Goal: Information Seeking & Learning: Learn about a topic

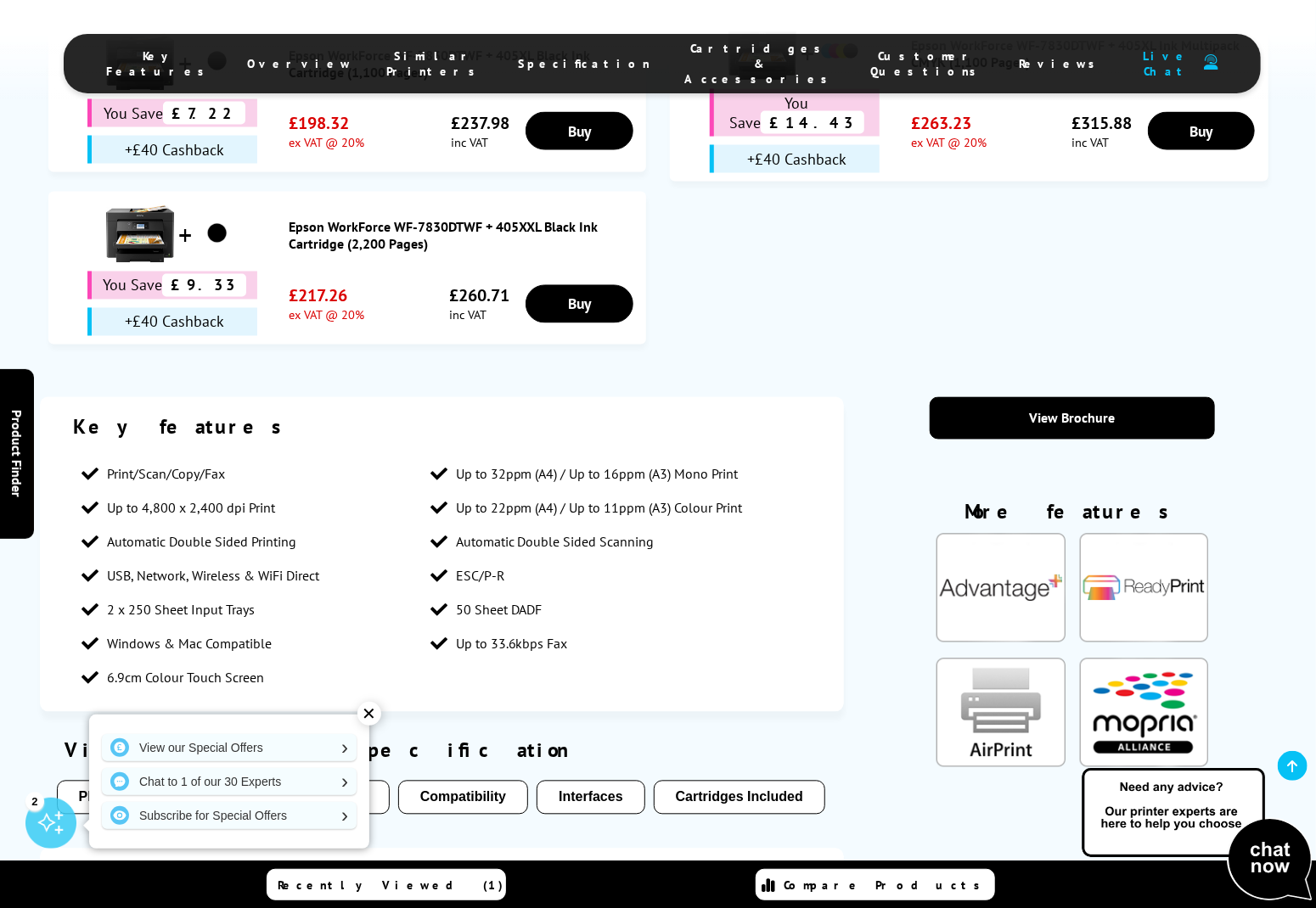
scroll to position [1612, 0]
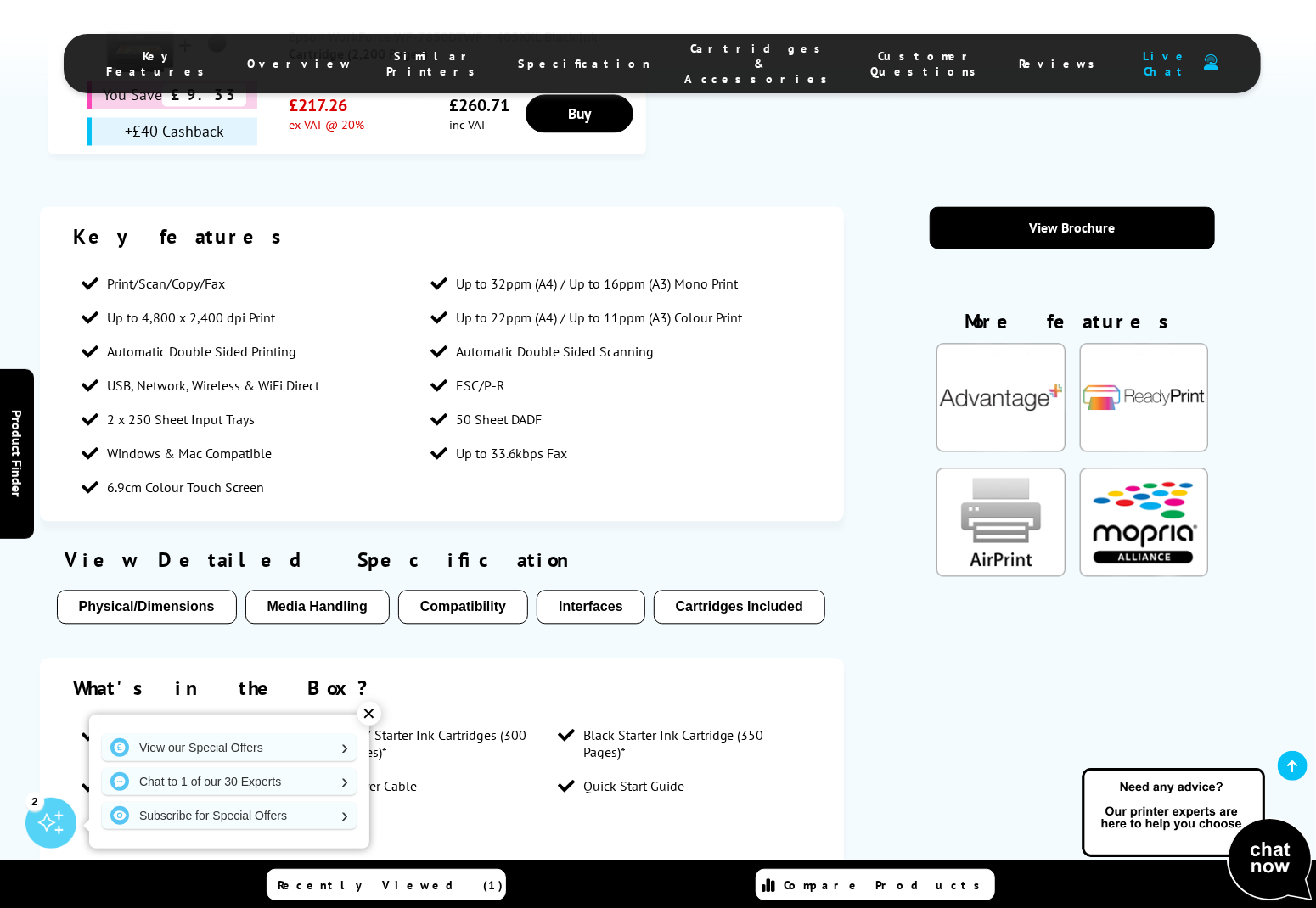
click at [677, 591] on button "Cartridges Included" at bounding box center [739, 608] width 171 height 34
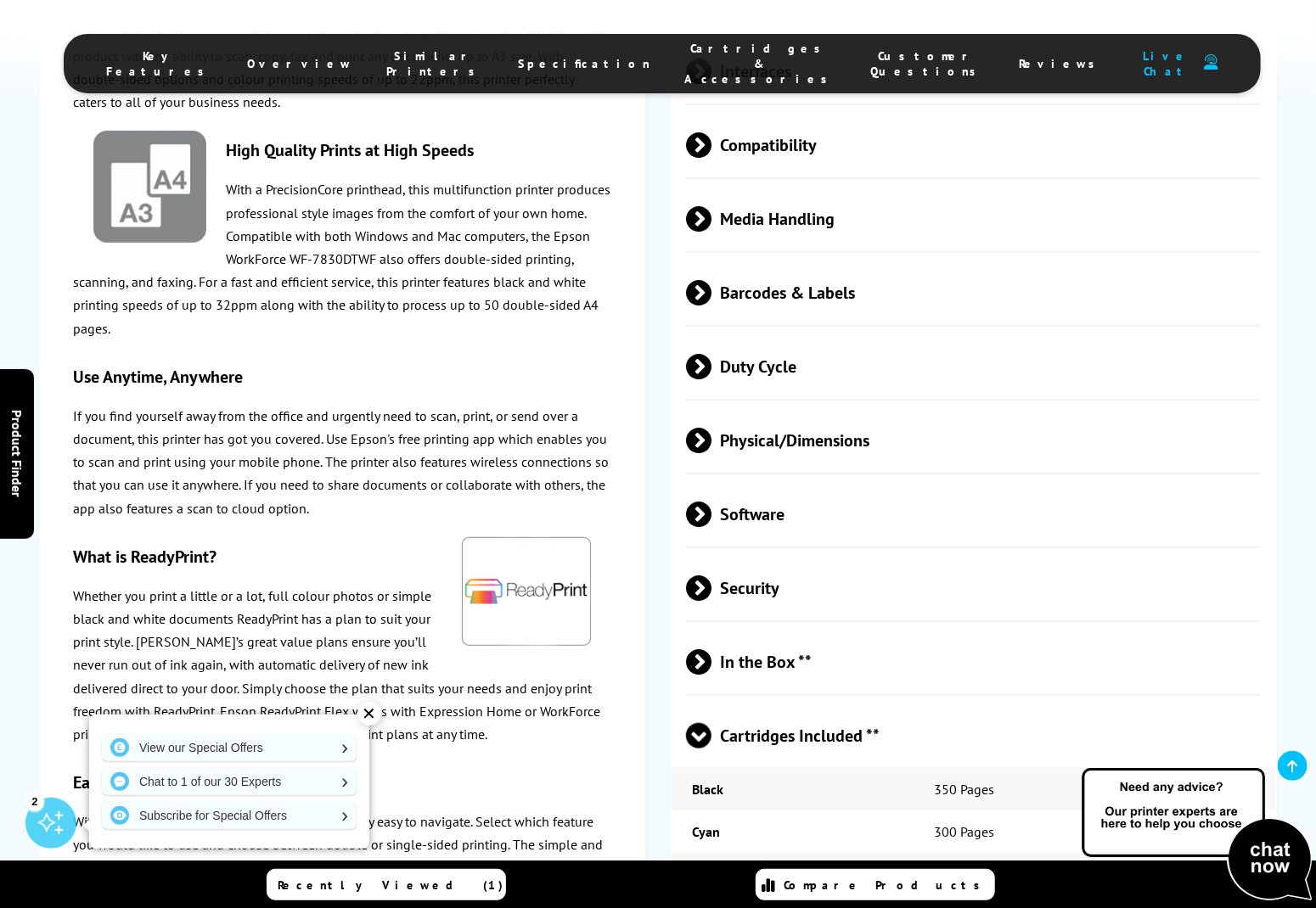
scroll to position [3492, 0]
drag, startPoint x: 317, startPoint y: 627, endPoint x: 230, endPoint y: 592, distance: 93.8
click at [231, 592] on p "Whether you print a little or a lot, full colour photos or simple black and whi…" at bounding box center [342, 666] width 538 height 161
drag, startPoint x: 230, startPoint y: 592, endPoint x: 217, endPoint y: 559, distance: 35.5
click at [217, 586] on p "Whether you print a little or a lot, full colour photos or simple black and whi…" at bounding box center [342, 666] width 538 height 161
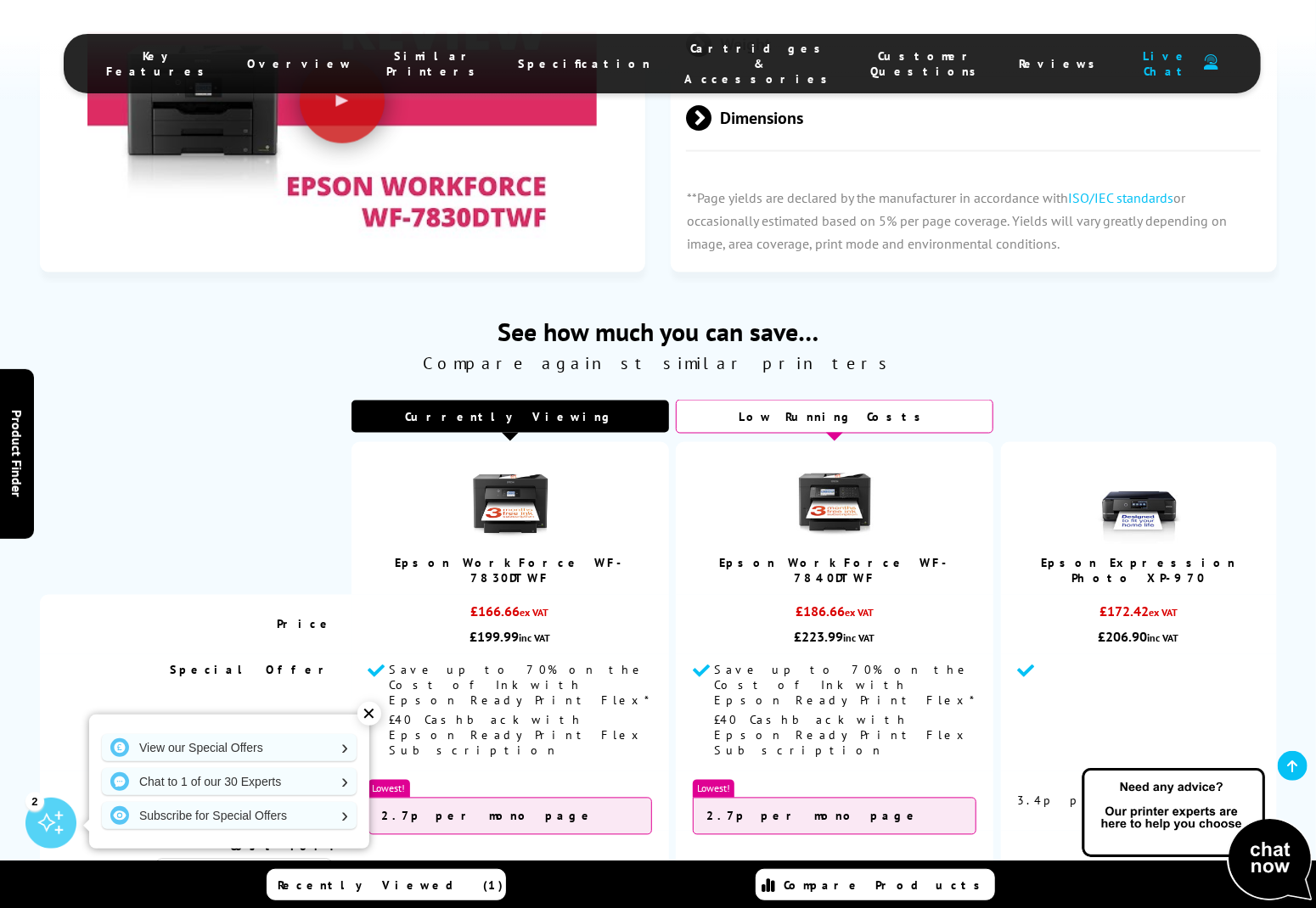
scroll to position [4595, 0]
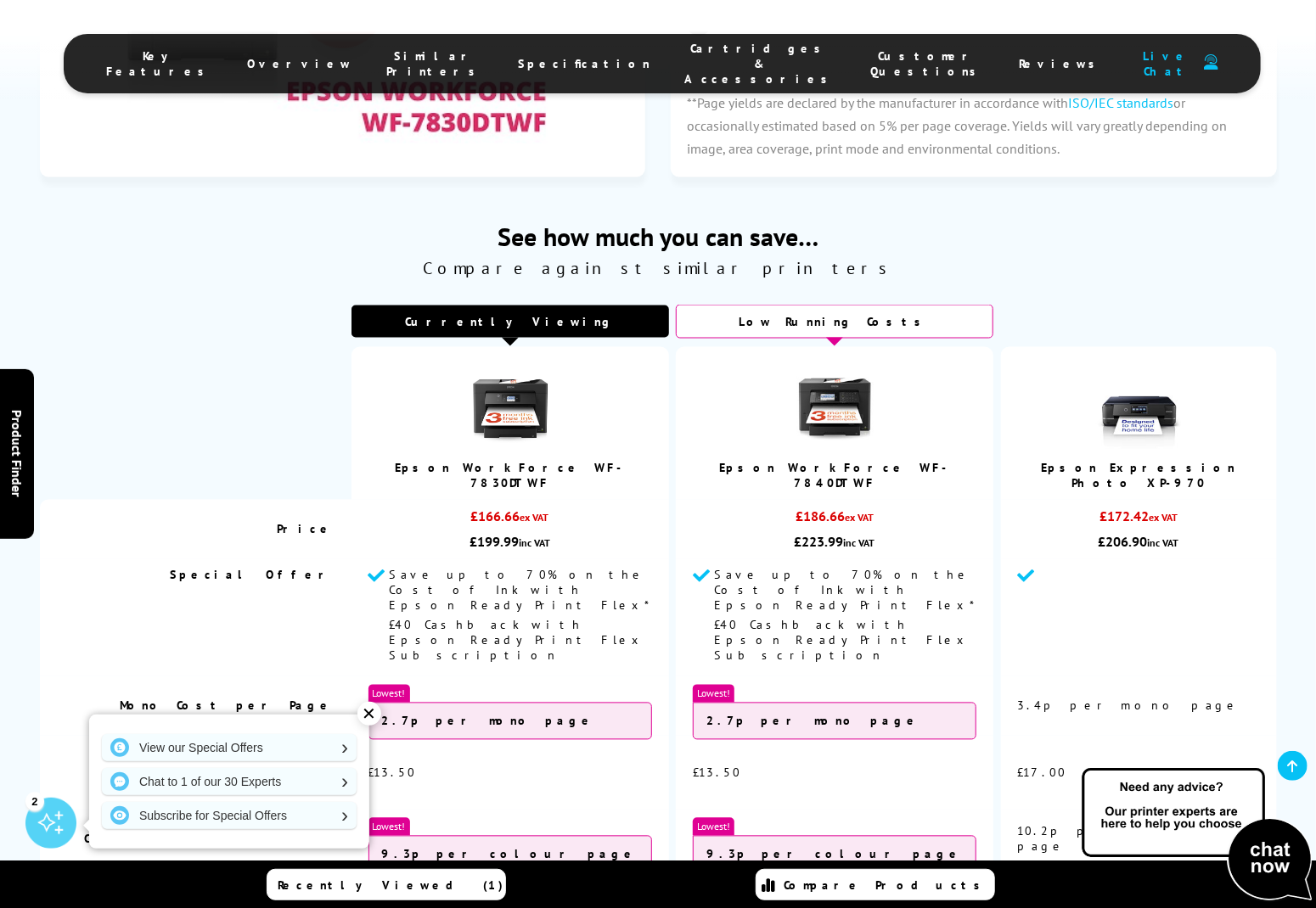
click at [822, 364] on img at bounding box center [834, 406] width 85 height 85
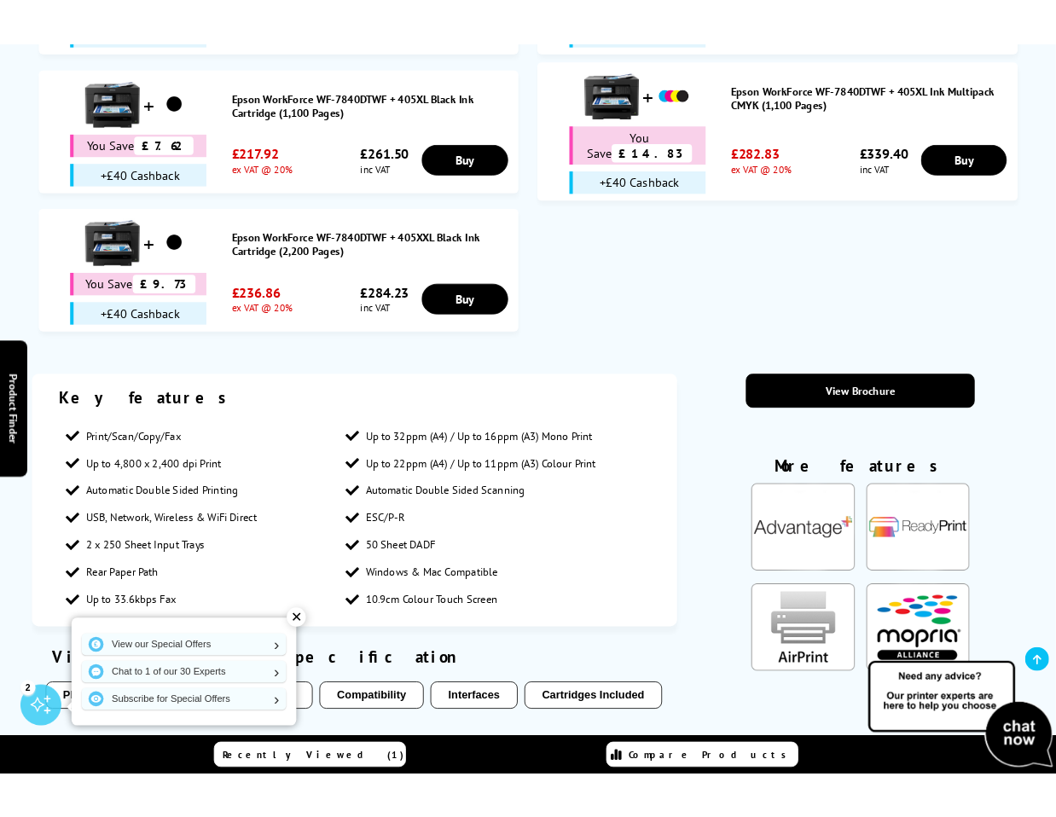
scroll to position [1489, 0]
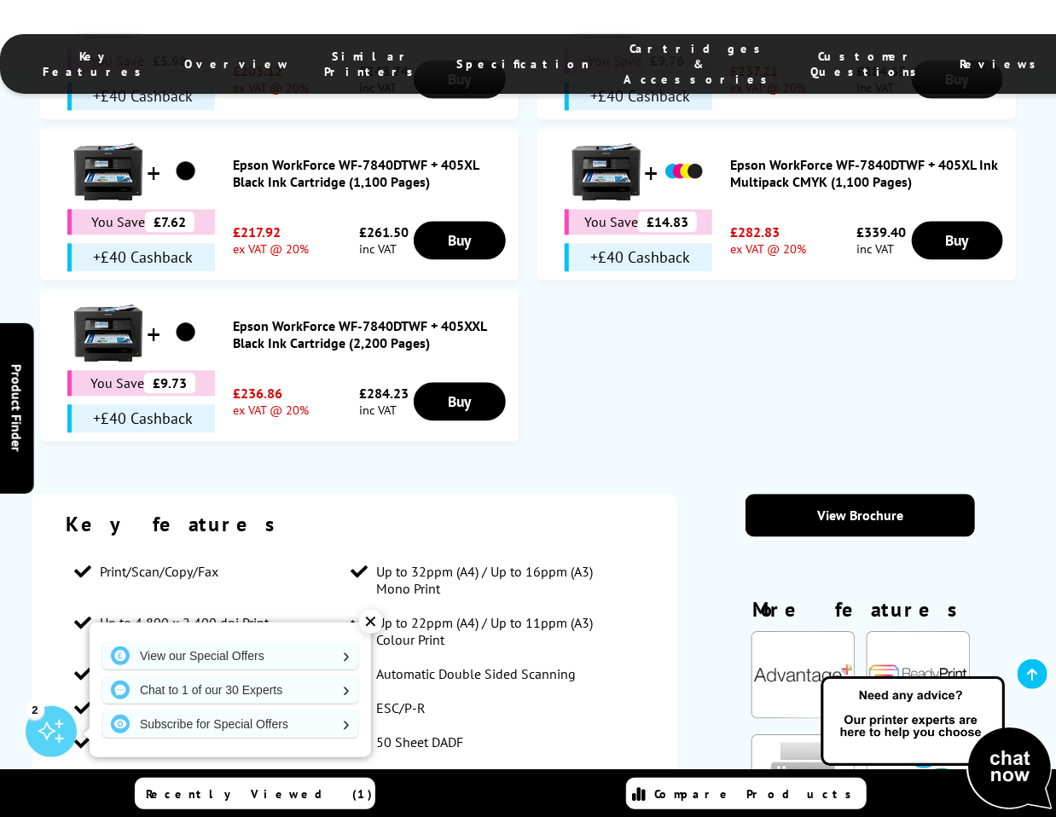
click at [125, 748] on div "View our Special Offers Chat to 1 of our 30 Experts Subscribe for Special Offers" at bounding box center [231, 690] width 282 height 135
